Goal: Task Accomplishment & Management: Use online tool/utility

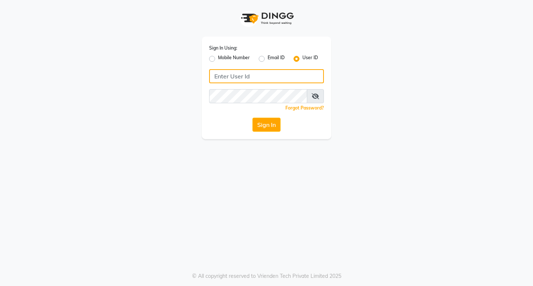
click at [307, 78] on input "Username" at bounding box center [266, 76] width 115 height 14
type input "perfectimage"
click at [312, 97] on icon at bounding box center [315, 96] width 7 height 6
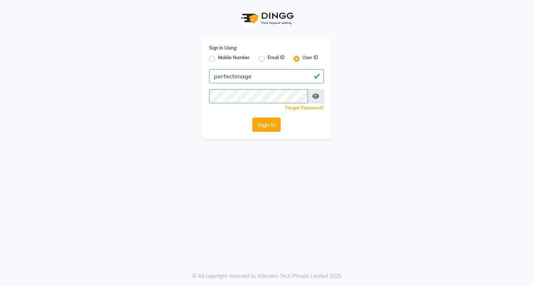
click at [267, 120] on button "Sign In" at bounding box center [267, 125] width 28 height 14
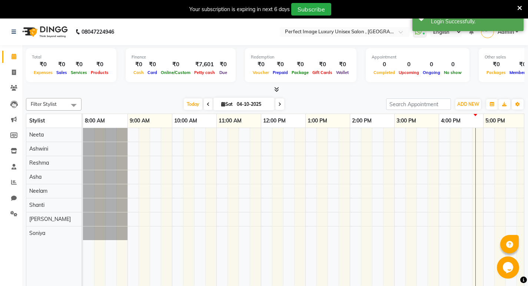
click at [275, 88] on icon at bounding box center [276, 90] width 5 height 6
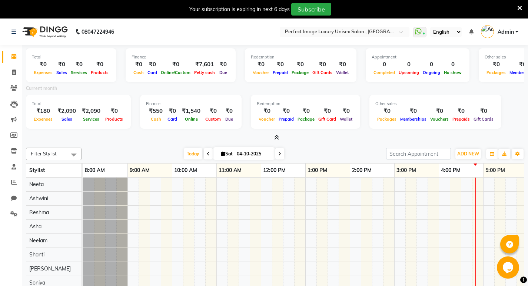
click at [275, 133] on div "Total ₹0 Expenses ₹0 Sales ₹0 Services ₹0 Products Finance ₹0 Cash ₹0 Card ₹0 O…" at bounding box center [275, 93] width 498 height 97
click at [276, 136] on icon at bounding box center [276, 138] width 5 height 6
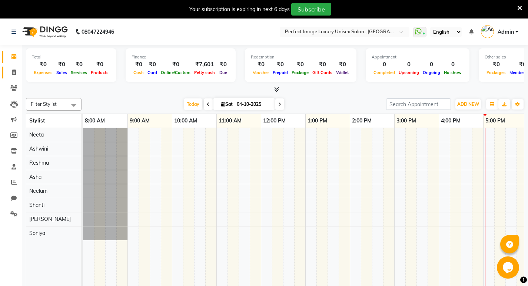
click at [13, 77] on link "Invoice" at bounding box center [11, 73] width 18 height 12
select select "service"
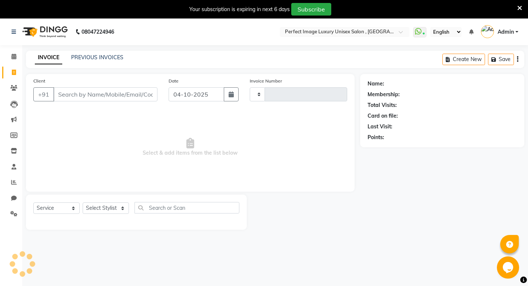
type input "0635"
select select "5078"
click at [61, 93] on input "Client" at bounding box center [105, 94] width 104 height 14
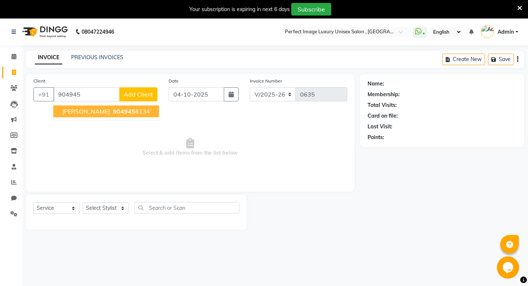
click at [83, 110] on span "[PERSON_NAME]" at bounding box center [86, 111] width 48 height 7
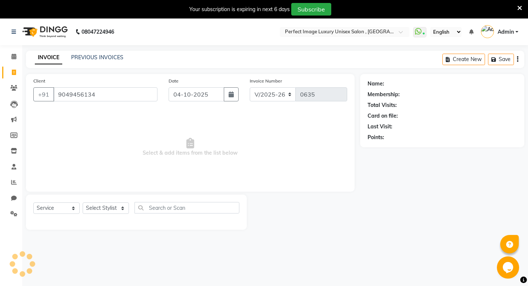
type input "9049456134"
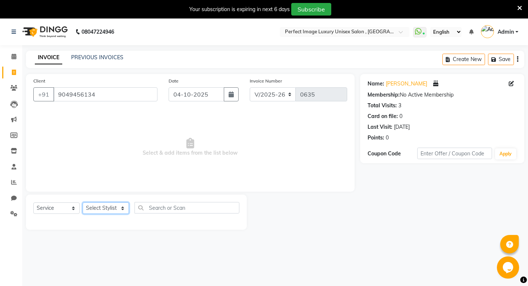
click at [99, 205] on select "Select Stylist [PERSON_NAME] Manager [PERSON_NAME] [PERSON_NAME] Reshma [PERSON…" at bounding box center [106, 208] width 46 height 11
click at [126, 204] on select "Select Stylist [PERSON_NAME] Manager [PERSON_NAME] [PERSON_NAME] Reshma [PERSON…" at bounding box center [106, 208] width 46 height 11
select select "41881"
click at [83, 203] on select "Select Stylist [PERSON_NAME] Manager [PERSON_NAME] [PERSON_NAME] Reshma [PERSON…" at bounding box center [106, 208] width 46 height 11
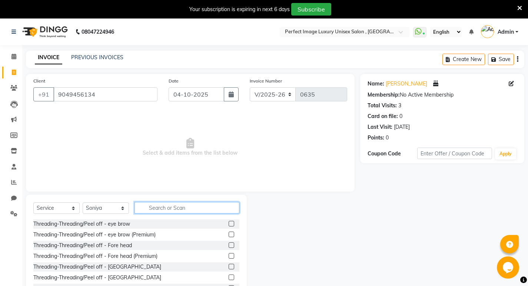
click at [150, 205] on input "text" at bounding box center [186, 207] width 105 height 11
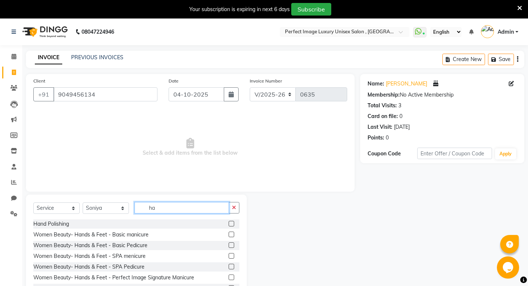
type input "h"
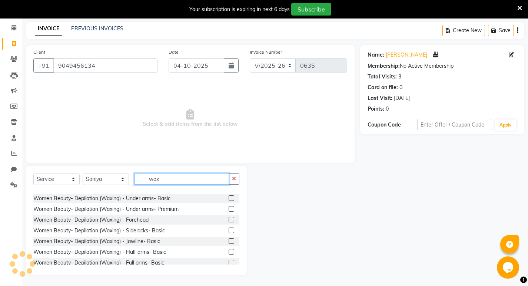
scroll to position [74, 0]
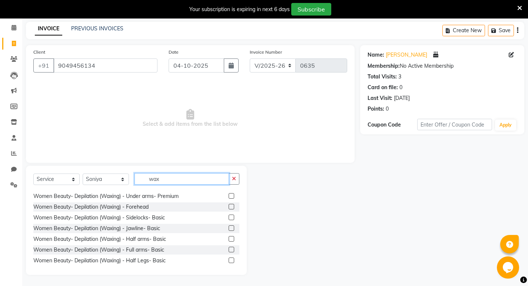
type input "wax"
click at [246, 256] on div "Select Service Product Membership Package Voucher Prepaid Gift Card Select Styl…" at bounding box center [136, 220] width 221 height 109
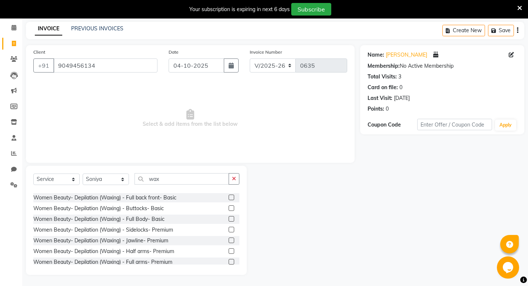
scroll to position [185, 0]
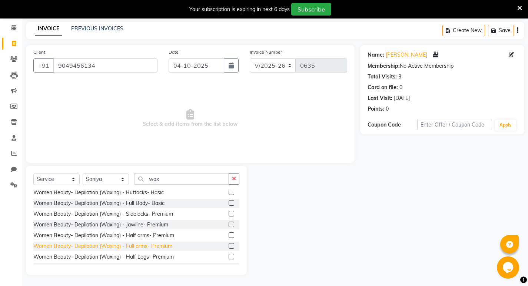
click at [136, 244] on div "Women Beauty- Depilation (Waxing) - Full arms- Premium" at bounding box center [102, 247] width 139 height 8
checkbox input "false"
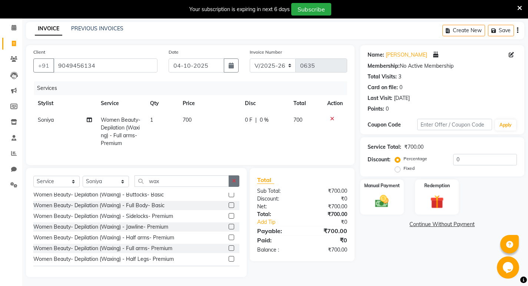
click at [233, 184] on icon "button" at bounding box center [234, 181] width 4 height 5
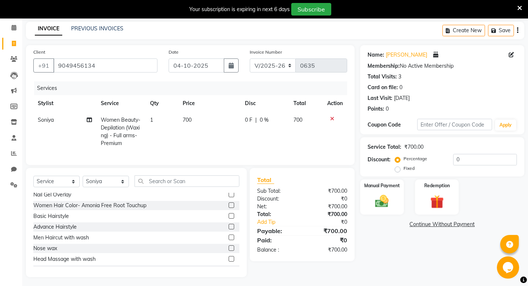
click at [333, 118] on icon at bounding box center [332, 118] width 4 height 5
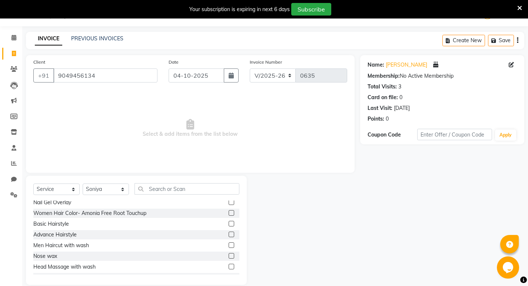
scroll to position [29, 0]
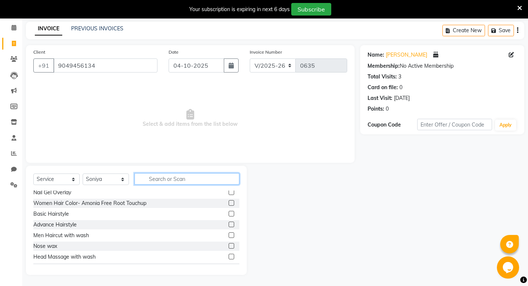
click at [152, 181] on input "text" at bounding box center [186, 178] width 105 height 11
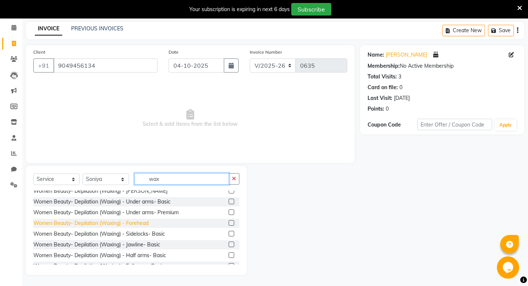
scroll to position [74, 0]
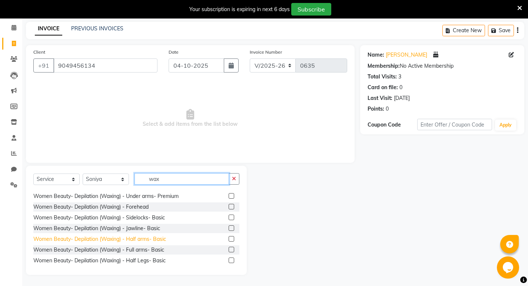
type input "wax"
click at [129, 239] on div "Women Beauty- Depilation (Waxing) - Half arms- Basic" at bounding box center [99, 240] width 133 height 8
checkbox input "false"
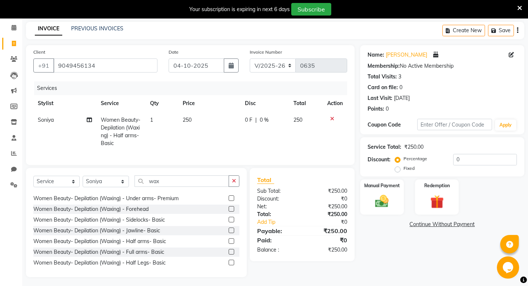
click at [193, 116] on td "250" at bounding box center [209, 132] width 62 height 40
select select "41881"
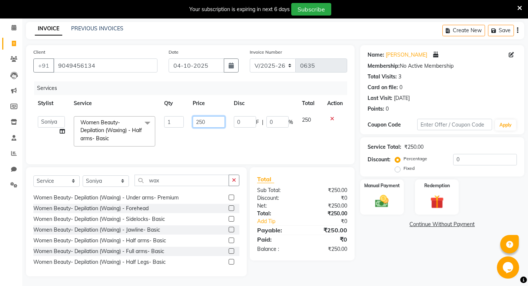
click at [199, 122] on input "250" at bounding box center [209, 121] width 32 height 11
type input "350"
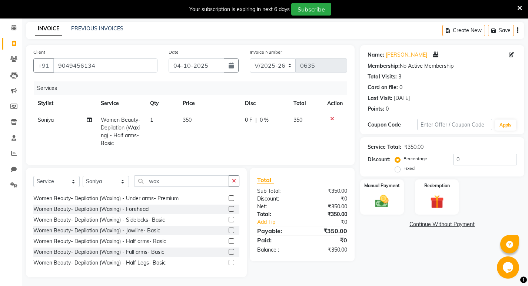
click at [197, 143] on td "350" at bounding box center [209, 132] width 62 height 40
select select "41881"
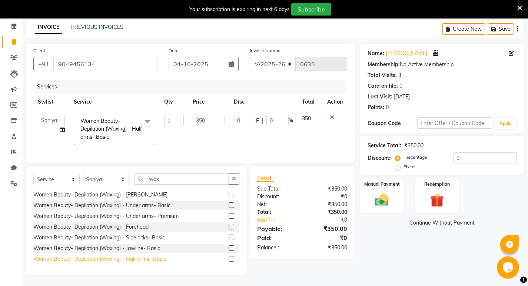
scroll to position [37, 0]
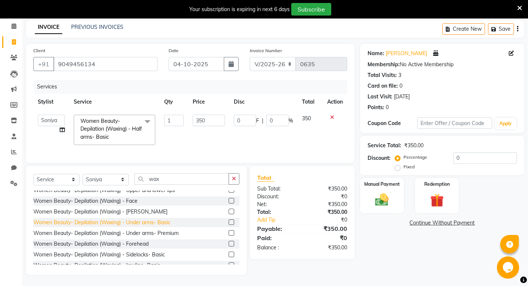
click at [152, 222] on div "Women Beauty- Depilation (Waxing) - Under arms- Basic" at bounding box center [101, 223] width 137 height 8
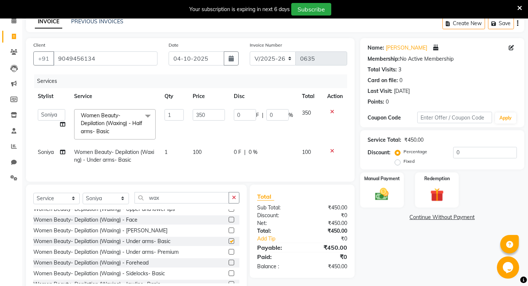
checkbox input "false"
click at [199, 154] on span "100" at bounding box center [197, 152] width 9 height 7
select select "41881"
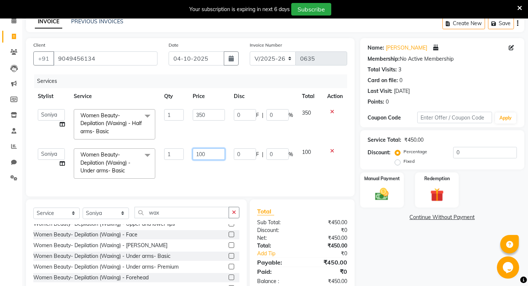
click at [200, 154] on input "100" at bounding box center [209, 154] width 32 height 11
click at [208, 154] on input "1500" at bounding box center [209, 154] width 32 height 11
type input "150"
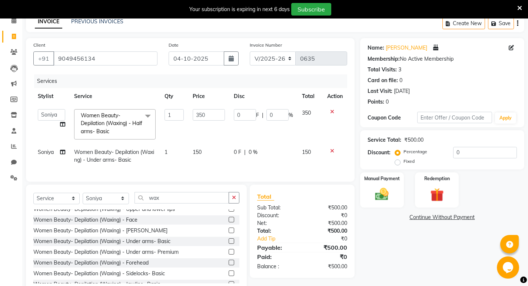
click at [187, 166] on td "1" at bounding box center [174, 156] width 28 height 24
select select "41881"
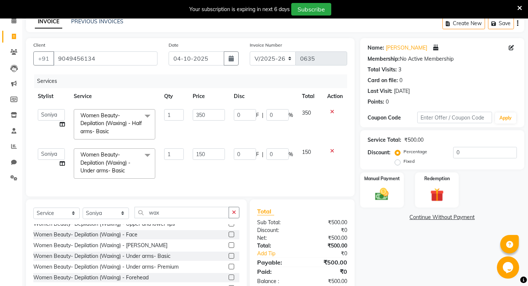
drag, startPoint x: 233, startPoint y: 217, endPoint x: 150, endPoint y: 217, distance: 83.7
click at [233, 215] on icon "button" at bounding box center [234, 212] width 4 height 5
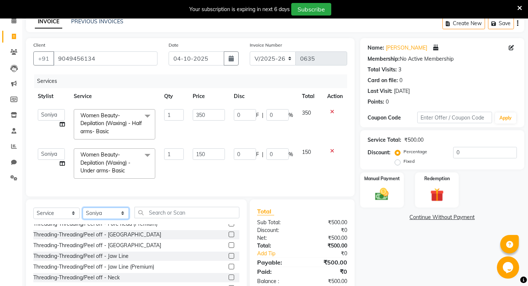
click at [100, 215] on select "Select Stylist [PERSON_NAME] Manager [PERSON_NAME] [PERSON_NAME] Reshma [PERSON…" at bounding box center [106, 213] width 46 height 11
click at [106, 219] on select "Select Stylist [PERSON_NAME] Manager [PERSON_NAME] [PERSON_NAME] Reshma [PERSON…" at bounding box center [106, 213] width 46 height 11
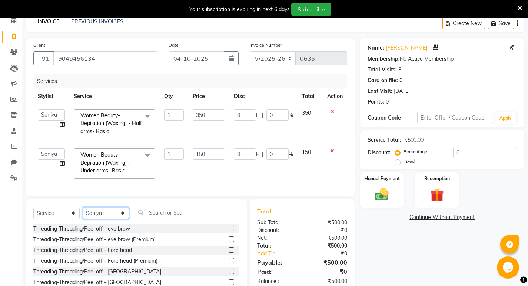
scroll to position [0, 0]
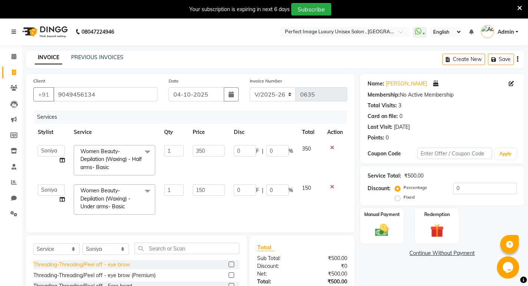
click at [95, 268] on div "Threading-Threading/Peel off - eye brow" at bounding box center [81, 265] width 97 height 8
checkbox input "false"
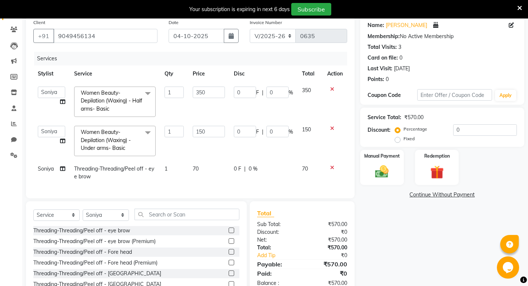
scroll to position [100, 0]
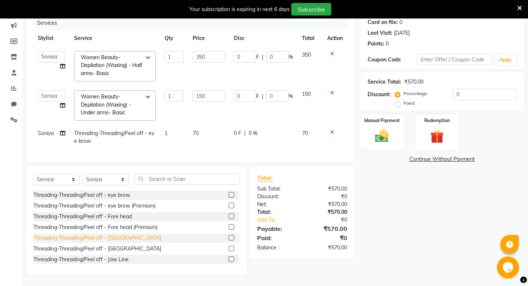
click at [100, 240] on div "Threading-Threading/Peel off - [GEOGRAPHIC_DATA]" at bounding box center [97, 239] width 128 height 8
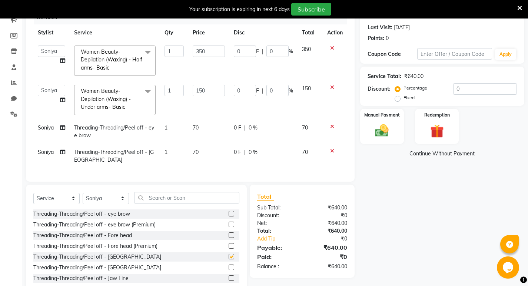
checkbox input "false"
click at [202, 150] on td "70" at bounding box center [208, 156] width 41 height 24
select select "41881"
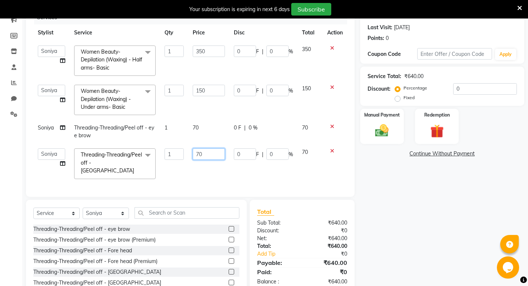
click at [202, 150] on input "70" at bounding box center [209, 154] width 32 height 11
type input "7"
type input "50"
click at [95, 219] on div "Select Service Product Membership Package Voucher Prepaid Gift Card Select Styl…" at bounding box center [136, 254] width 221 height 109
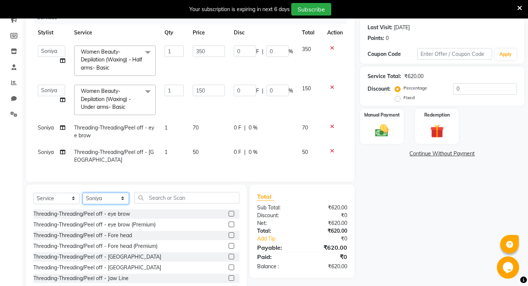
select select "32015"
click at [83, 198] on select "Select Stylist [PERSON_NAME] Manager [PERSON_NAME] [PERSON_NAME] Reshma [PERSON…" at bounding box center [106, 198] width 46 height 11
click at [115, 218] on div "Threading-Threading/Peel off - eye brow" at bounding box center [81, 214] width 97 height 8
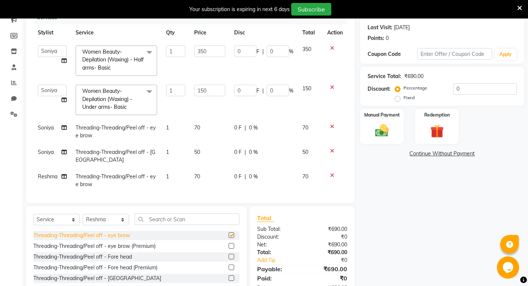
checkbox input "false"
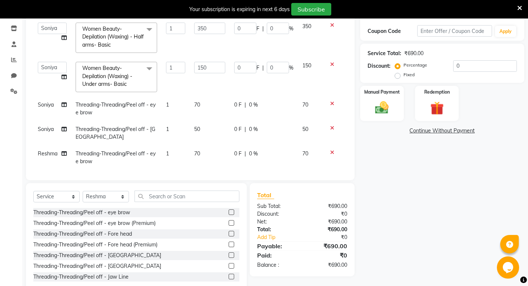
scroll to position [140, 0]
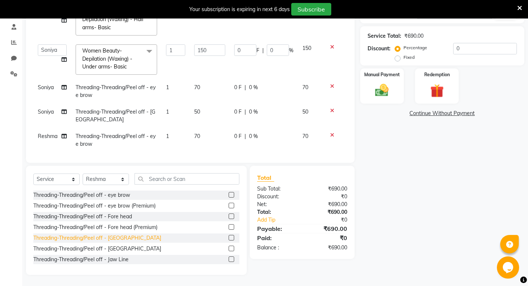
click at [94, 236] on div "Threading-Threading/Peel off - [GEOGRAPHIC_DATA]" at bounding box center [97, 239] width 128 height 8
checkbox input "false"
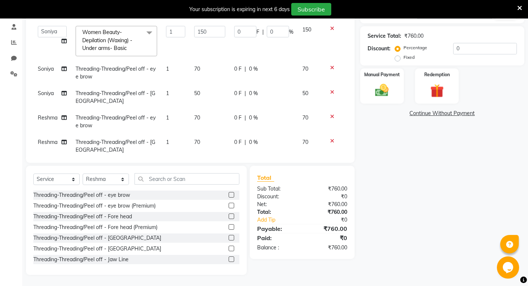
scroll to position [33, 0]
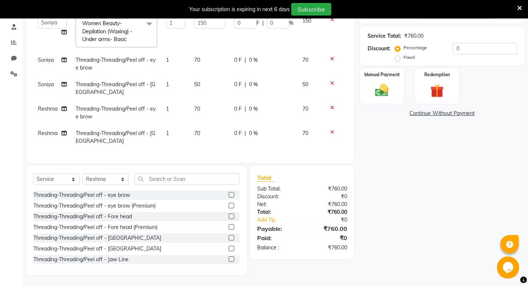
click at [197, 125] on td "70" at bounding box center [210, 137] width 40 height 24
select select "32015"
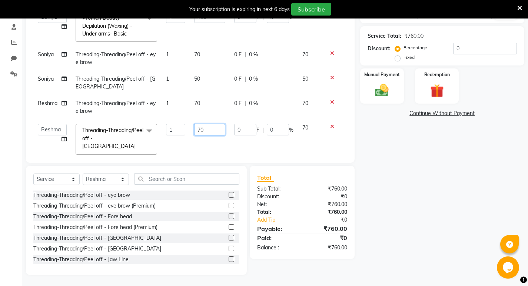
click at [202, 130] on input "70" at bounding box center [209, 129] width 31 height 11
type input "7"
type input "50"
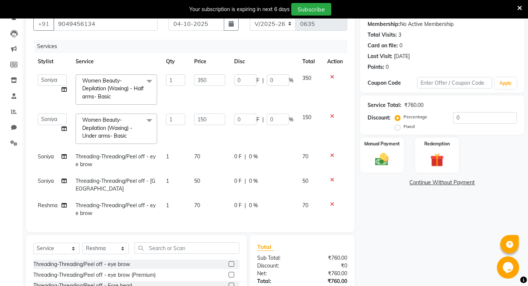
scroll to position [140, 0]
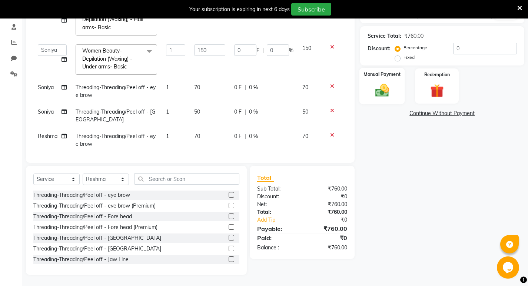
click at [380, 92] on img at bounding box center [381, 91] width 23 height 16
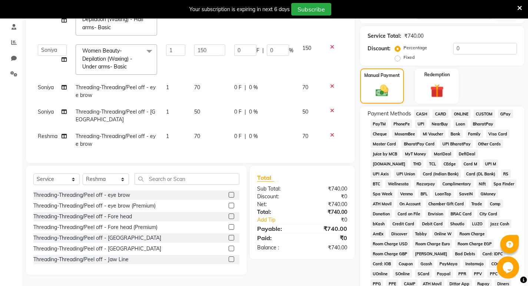
click at [421, 121] on span "UPI" at bounding box center [420, 124] width 11 height 9
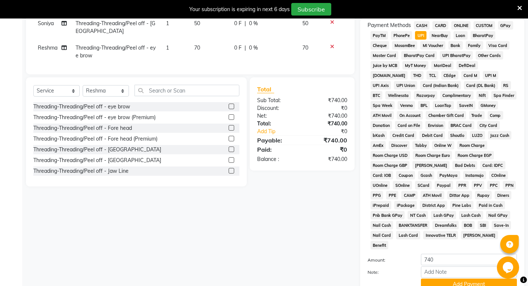
scroll to position [280, 0]
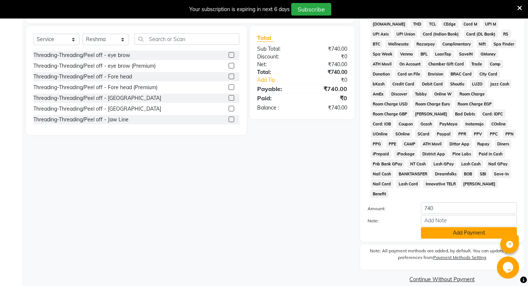
click at [470, 227] on button "Add Payment" at bounding box center [469, 232] width 96 height 11
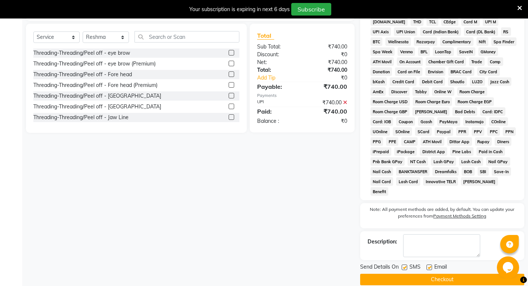
scroll to position [283, 0]
click at [371, 274] on button "Checkout" at bounding box center [442, 279] width 164 height 11
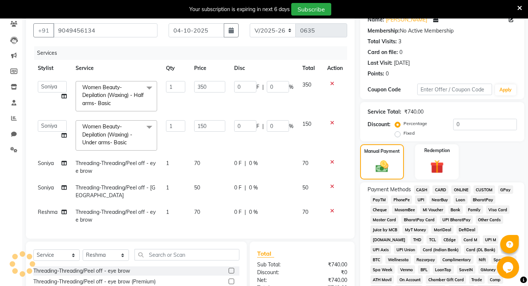
scroll to position [0, 0]
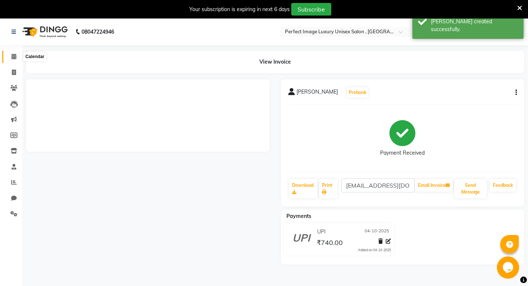
click at [17, 59] on span at bounding box center [13, 57] width 13 height 9
